Goal: Task Accomplishment & Management: Use online tool/utility

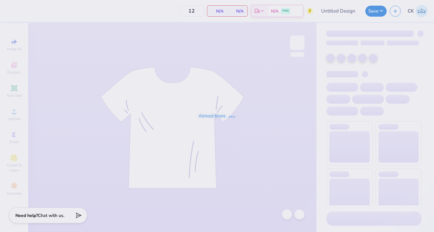
type input "Theta Chi Fall 25 Crosswalk Tee"
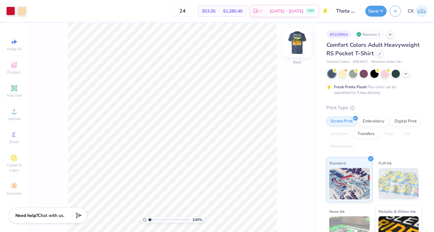
click at [298, 41] on img at bounding box center [297, 42] width 25 height 25
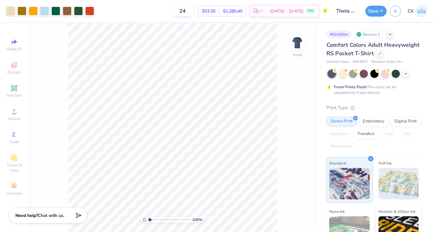
click at [195, 10] on input "24" at bounding box center [182, 10] width 24 height 11
type input "2"
type input "50"
click at [83, 10] on div at bounding box center [78, 10] width 9 height 9
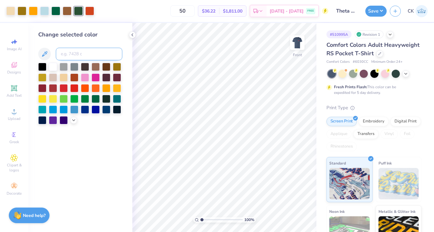
click at [73, 55] on input at bounding box center [89, 54] width 66 height 13
type input "3425"
click at [130, 34] on icon at bounding box center [132, 34] width 5 height 5
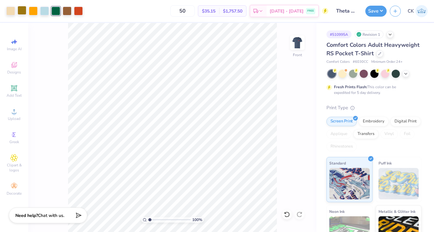
click at [21, 10] on div at bounding box center [22, 10] width 9 height 9
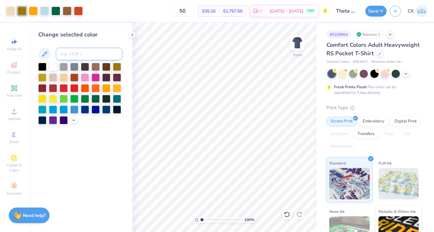
click at [69, 53] on input at bounding box center [89, 54] width 66 height 13
type input "4635"
click at [131, 35] on icon at bounding box center [132, 34] width 5 height 5
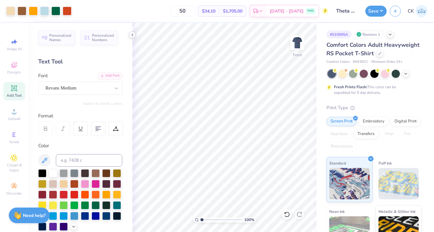
click at [132, 33] on icon at bounding box center [132, 34] width 5 height 5
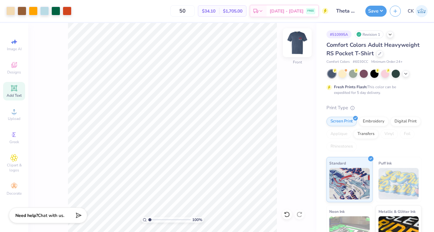
click at [292, 43] on img at bounding box center [297, 42] width 25 height 25
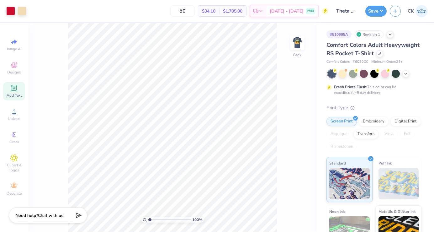
click at [292, 43] on img at bounding box center [297, 42] width 13 height 13
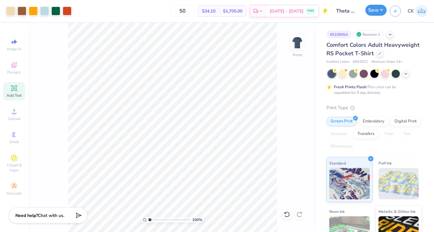
click at [379, 11] on button "Save" at bounding box center [375, 10] width 21 height 11
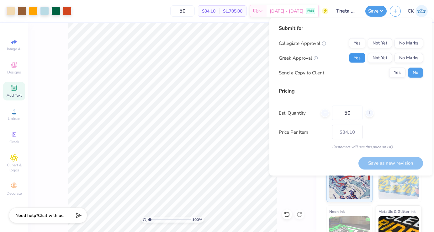
click at [356, 58] on button "Yes" at bounding box center [357, 58] width 16 height 10
click at [414, 41] on button "No Marks" at bounding box center [408, 43] width 29 height 10
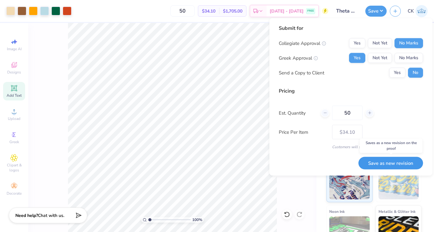
click at [387, 160] on button "Save as new revision" at bounding box center [390, 162] width 65 height 13
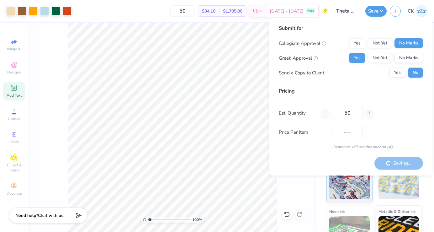
type input "$34.10"
